Goal: Use online tool/utility: Utilize a website feature to perform a specific function

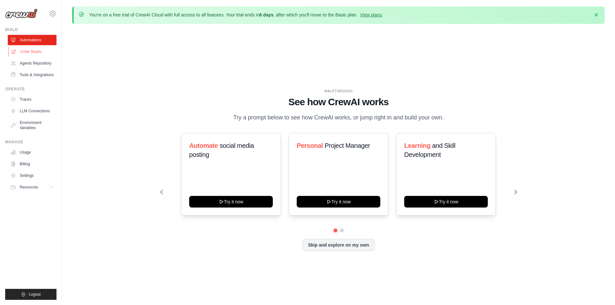
click at [16, 56] on link "Crew Studio" at bounding box center [32, 52] width 49 height 10
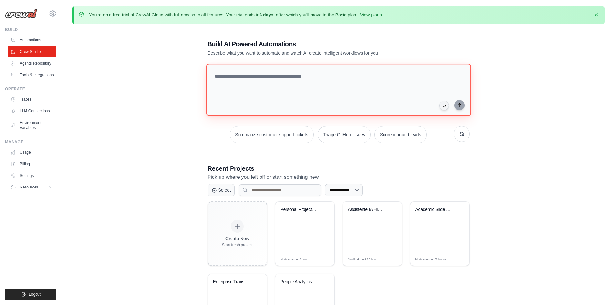
click at [277, 79] on textarea at bounding box center [338, 90] width 265 height 52
paste textarea "**********"
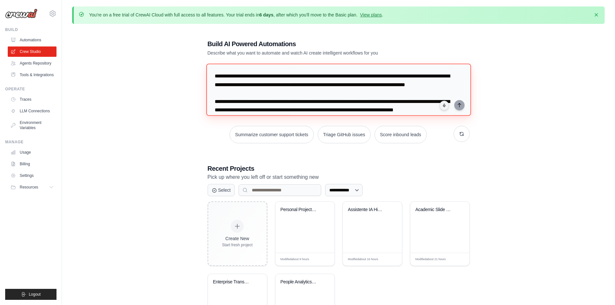
scroll to position [2291, 0]
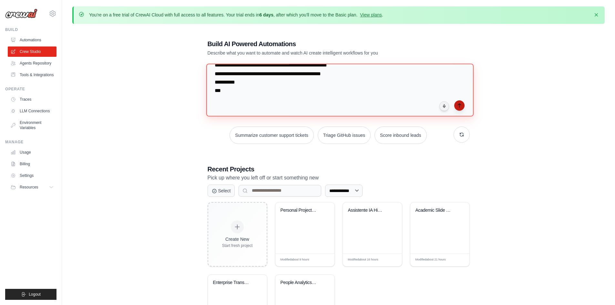
type textarea "**********"
click at [456, 104] on button "submit" at bounding box center [460, 105] width 10 height 10
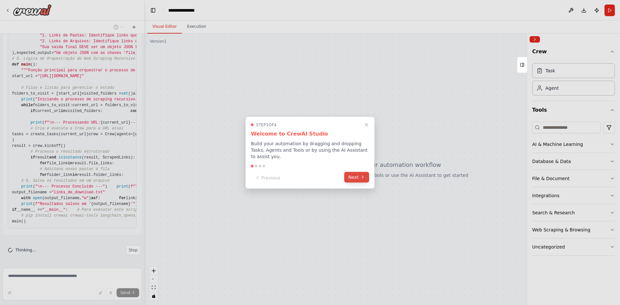
scroll to position [1361, 0]
click at [361, 175] on icon at bounding box center [362, 177] width 5 height 5
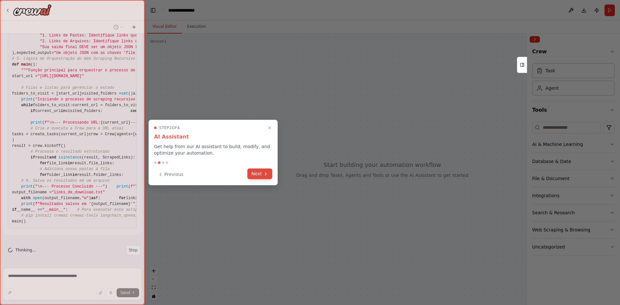
click at [256, 175] on button "Next" at bounding box center [259, 174] width 25 height 11
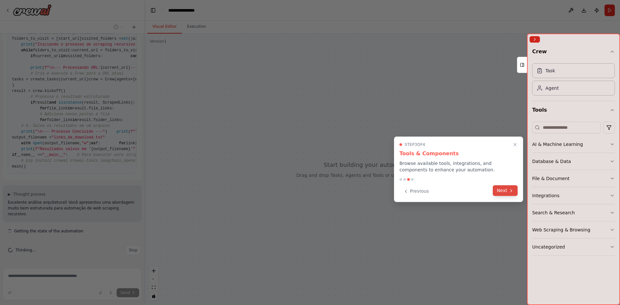
click at [507, 190] on button "Next" at bounding box center [505, 190] width 25 height 11
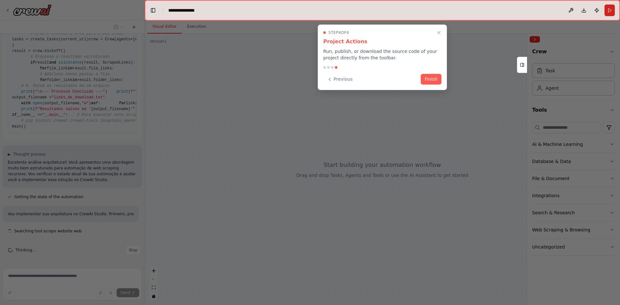
scroll to position [1462, 0]
click at [434, 80] on button "Finish" at bounding box center [431, 78] width 21 height 11
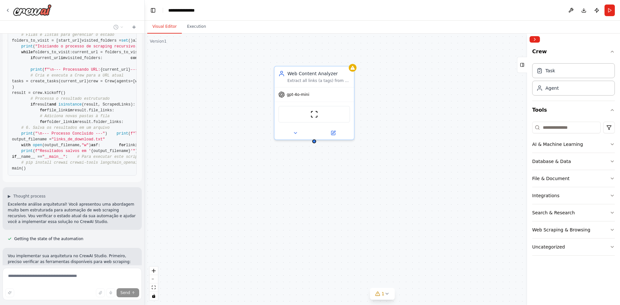
scroll to position [840, 0]
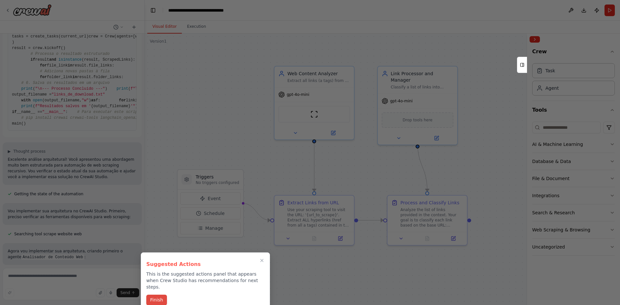
click at [160, 295] on button "Finish" at bounding box center [156, 300] width 21 height 11
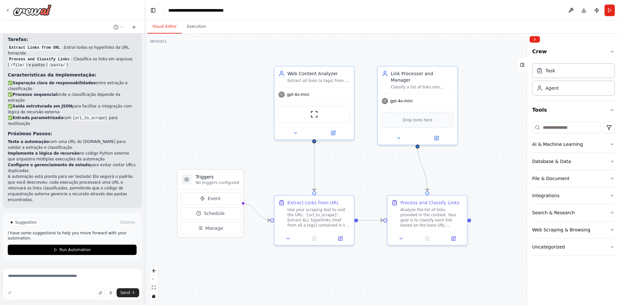
scroll to position [1950, 0]
click at [86, 251] on span "Run Automation" at bounding box center [74, 249] width 31 height 5
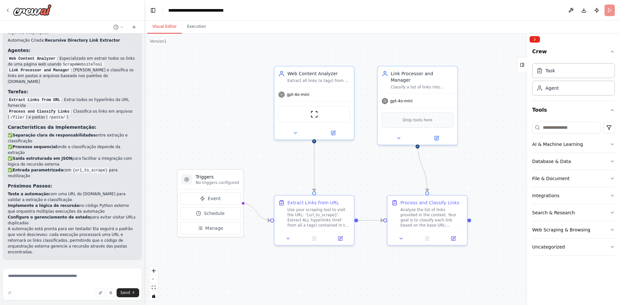
scroll to position [1898, 0]
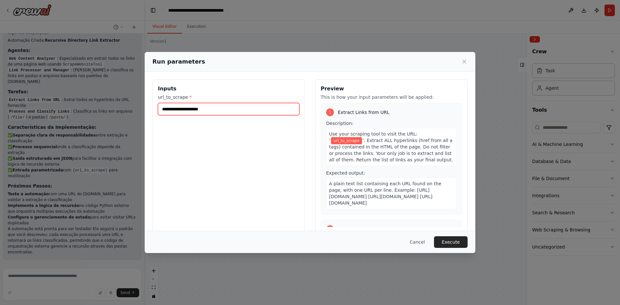
click at [190, 108] on input "url_to_scrape *" at bounding box center [228, 109] width 141 height 12
click at [191, 112] on input "url_to_scrape *" at bounding box center [228, 109] width 141 height 12
paste input "**********"
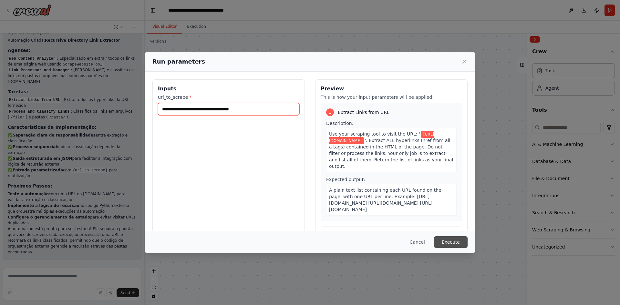
type input "**********"
click at [460, 242] on button "Execute" at bounding box center [451, 242] width 34 height 12
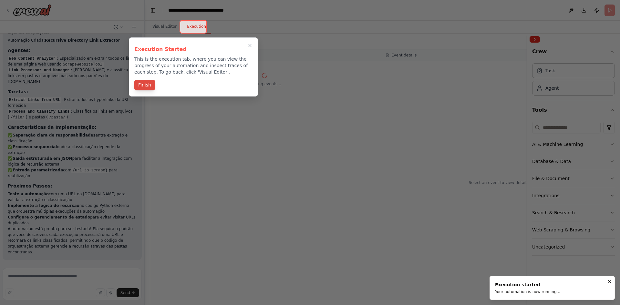
click at [145, 85] on button "Finish" at bounding box center [144, 85] width 21 height 11
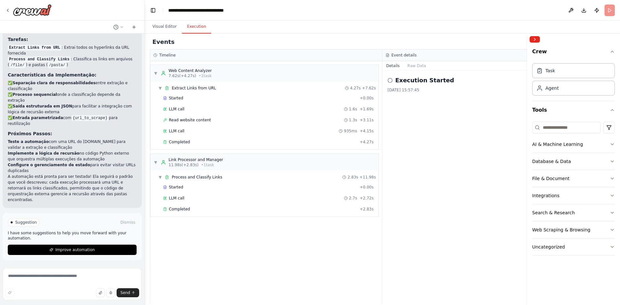
scroll to position [1950, 0]
click at [188, 211] on span "Completed" at bounding box center [179, 209] width 21 height 5
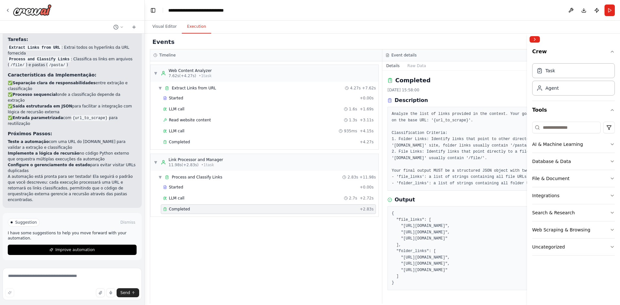
click at [445, 174] on pre "Analyze the list of links provided in the context. Your goal is to classify eac…" at bounding box center [499, 149] width 214 height 76
click at [473, 236] on pre "{ "file_links": [ "[URL][DOMAIN_NAME]", "[URL][DOMAIN_NAME]", "[URL][DOMAIN_NAM…" at bounding box center [499, 249] width 214 height 76
drag, startPoint x: 403, startPoint y: 225, endPoint x: 484, endPoint y: 225, distance: 80.4
click at [484, 225] on pre "{ "file_links": [ "[URL][DOMAIN_NAME]", "[URL][DOMAIN_NAME]", "[URL][DOMAIN_NAM…" at bounding box center [499, 249] width 214 height 76
copy pre "[URL][DOMAIN_NAME]"
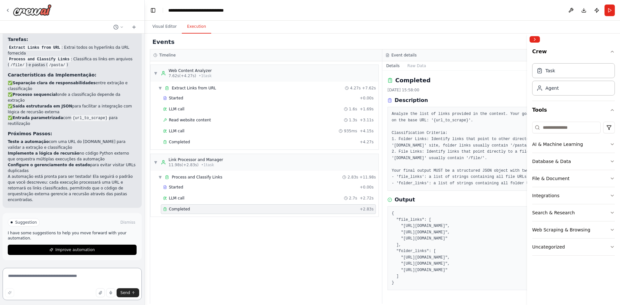
click at [54, 279] on textarea at bounding box center [72, 284] width 139 height 32
type textarea "**********"
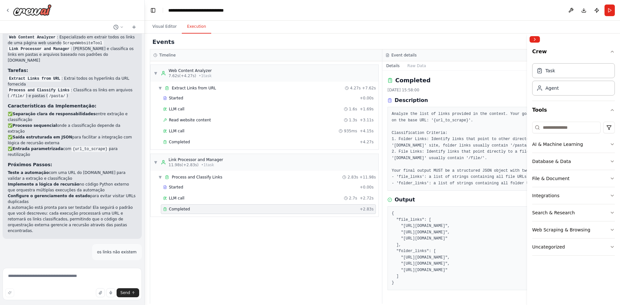
scroll to position [1955, 0]
